Goal: Task Accomplishment & Management: Complete application form

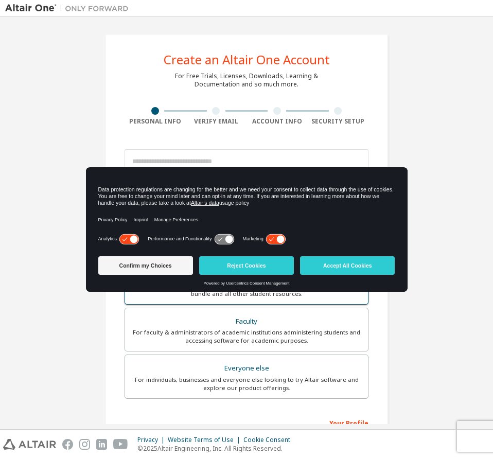
click at [359, 264] on button "Accept All Cookies" at bounding box center [347, 265] width 95 height 19
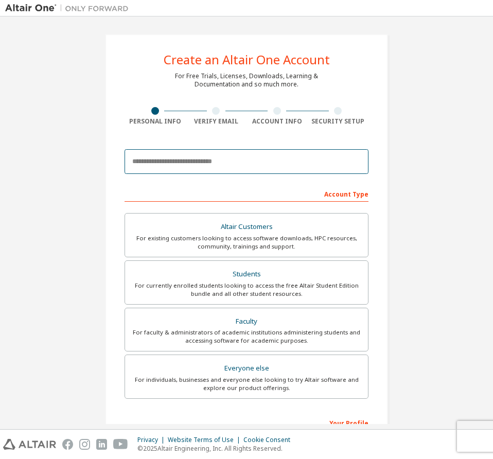
click at [197, 160] on input "email" at bounding box center [247, 161] width 244 height 25
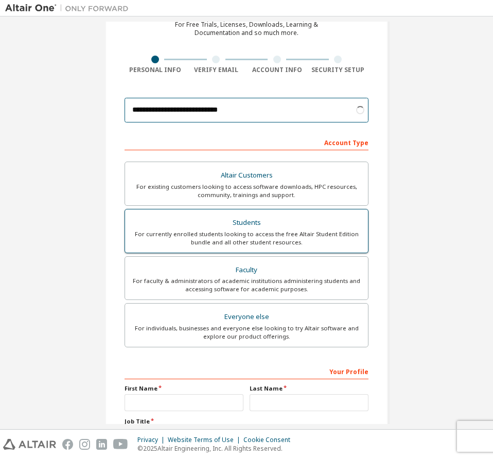
scroll to position [103, 0]
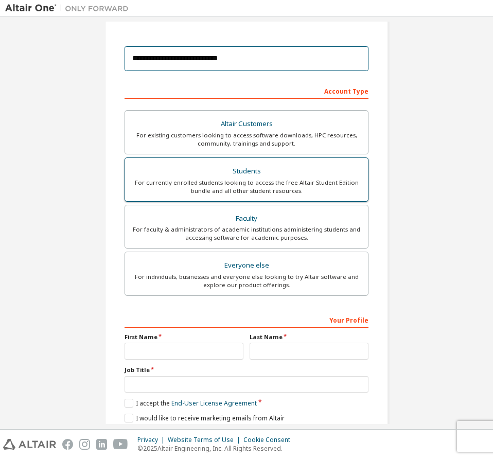
type input "**********"
click at [210, 175] on div "Students" at bounding box center [246, 171] width 231 height 14
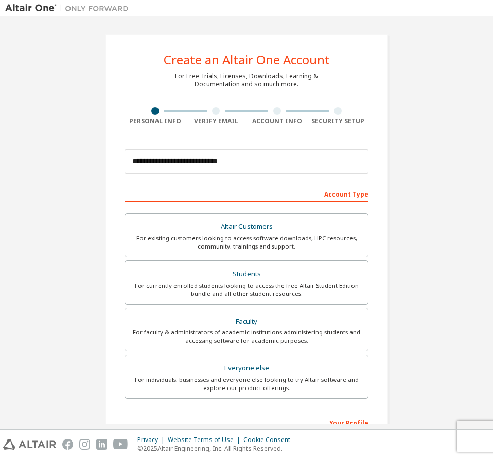
scroll to position [143, 0]
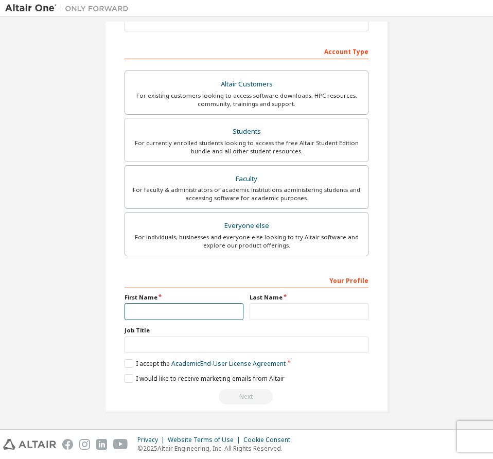
click at [195, 313] on input "text" at bounding box center [184, 311] width 119 height 17
type input "*******"
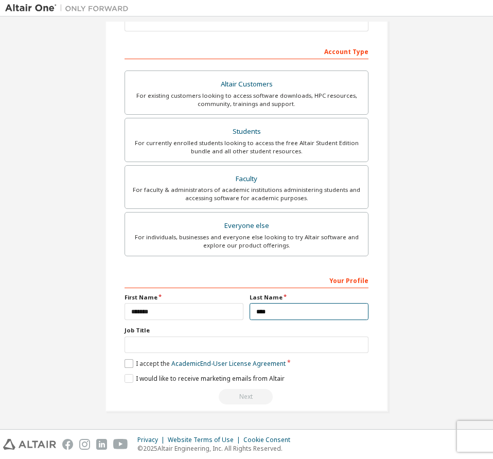
type input "****"
click at [131, 367] on label "I accept the Academic End-User License Agreement" at bounding box center [205, 363] width 161 height 9
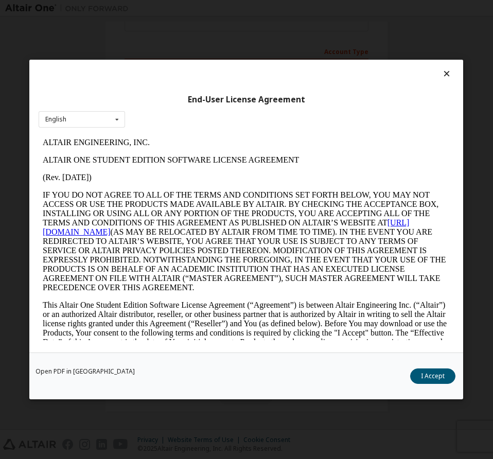
scroll to position [0, 0]
click at [440, 385] on div "Open PDF in New Tab I Accept" at bounding box center [246, 376] width 434 height 47
click at [442, 379] on button "I Accept" at bounding box center [433, 376] width 45 height 15
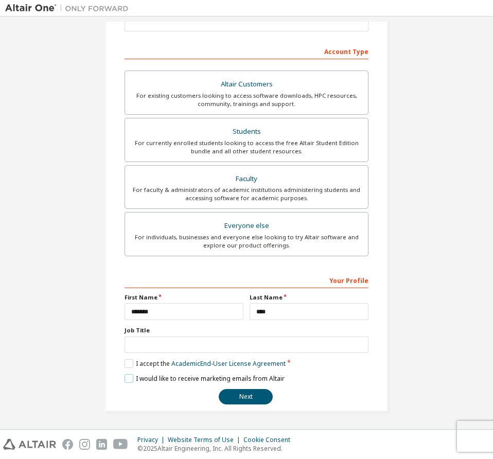
click at [131, 381] on label "I would like to receive marketing emails from Altair" at bounding box center [205, 378] width 160 height 9
click at [242, 391] on button "Next" at bounding box center [246, 396] width 54 height 15
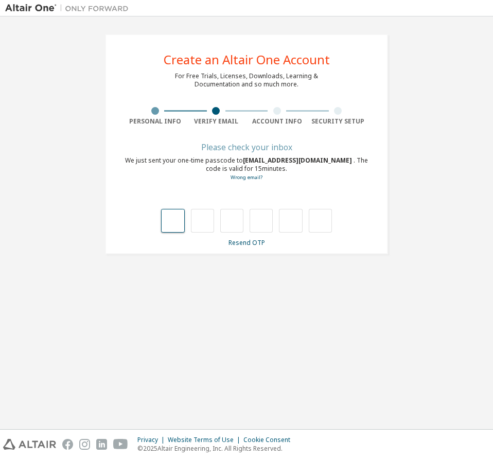
drag, startPoint x: 174, startPoint y: 227, endPoint x: 214, endPoint y: 225, distance: 40.7
click at [174, 227] on input "text" at bounding box center [172, 221] width 23 height 24
type input "*"
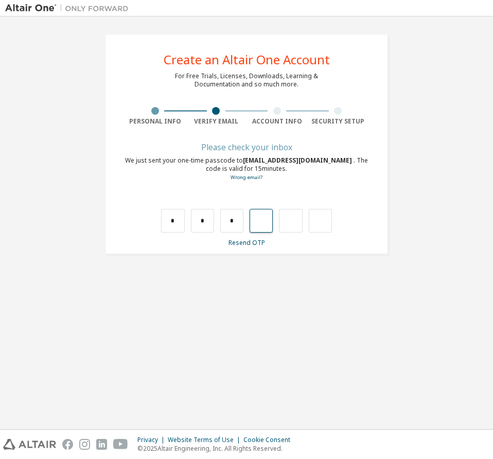
type input "*"
